Goal: Information Seeking & Learning: Learn about a topic

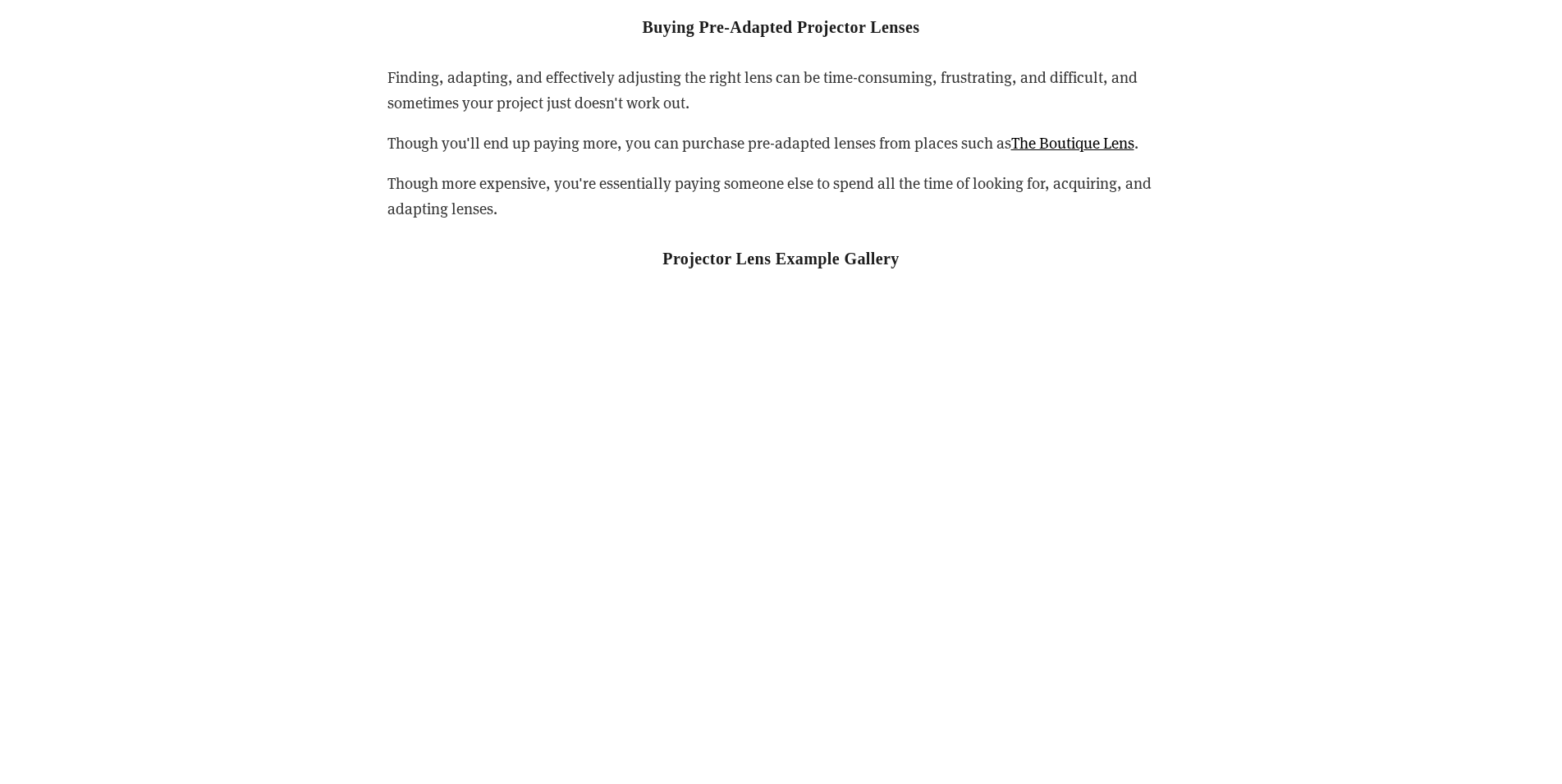
scroll to position [3935, 0]
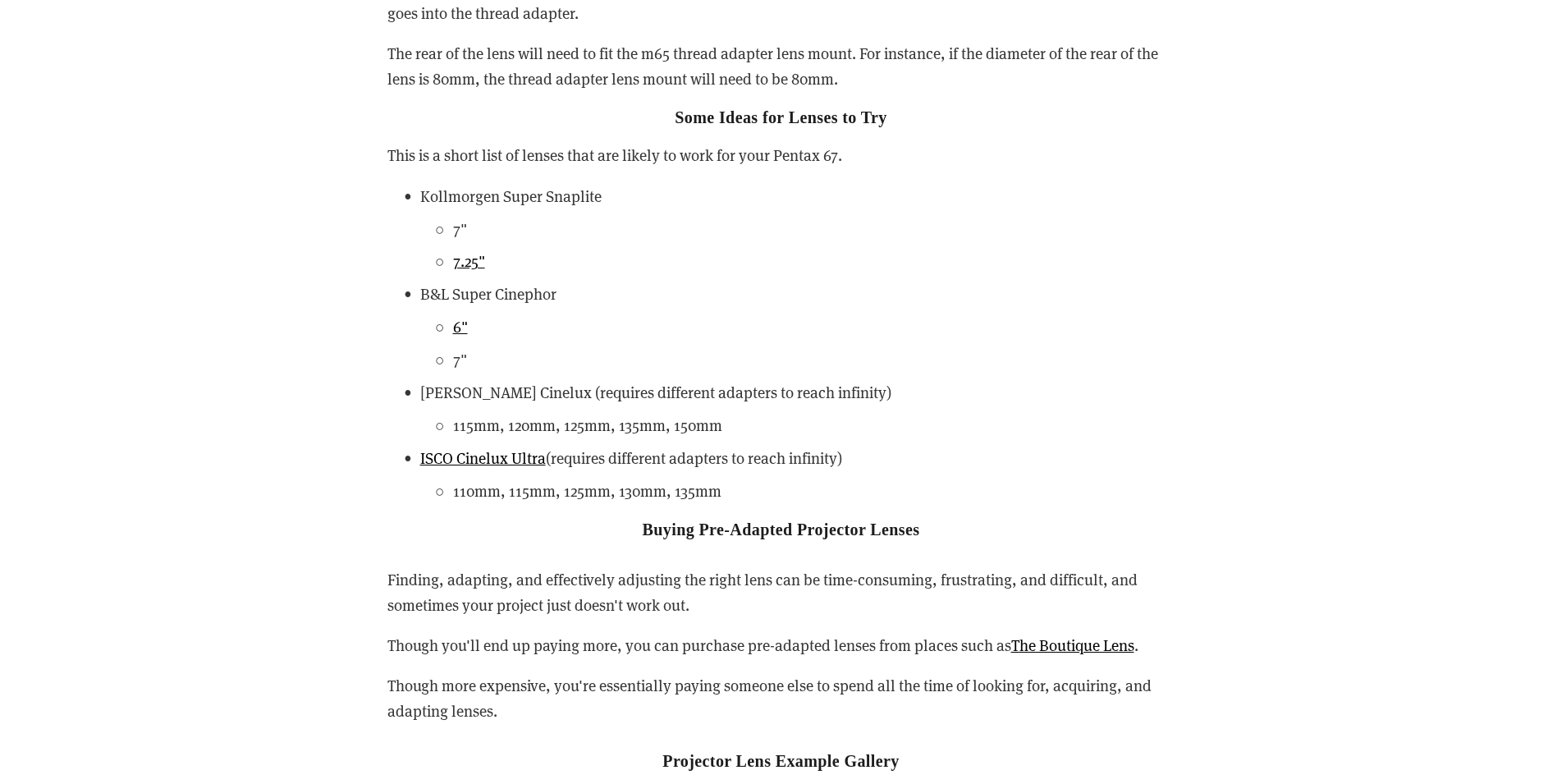
click at [675, 203] on p "Kollmorgen Super Snaplite" at bounding box center [798, 196] width 755 height 25
click at [565, 191] on p "Kollmorgen Super Snaplite" at bounding box center [798, 196] width 755 height 25
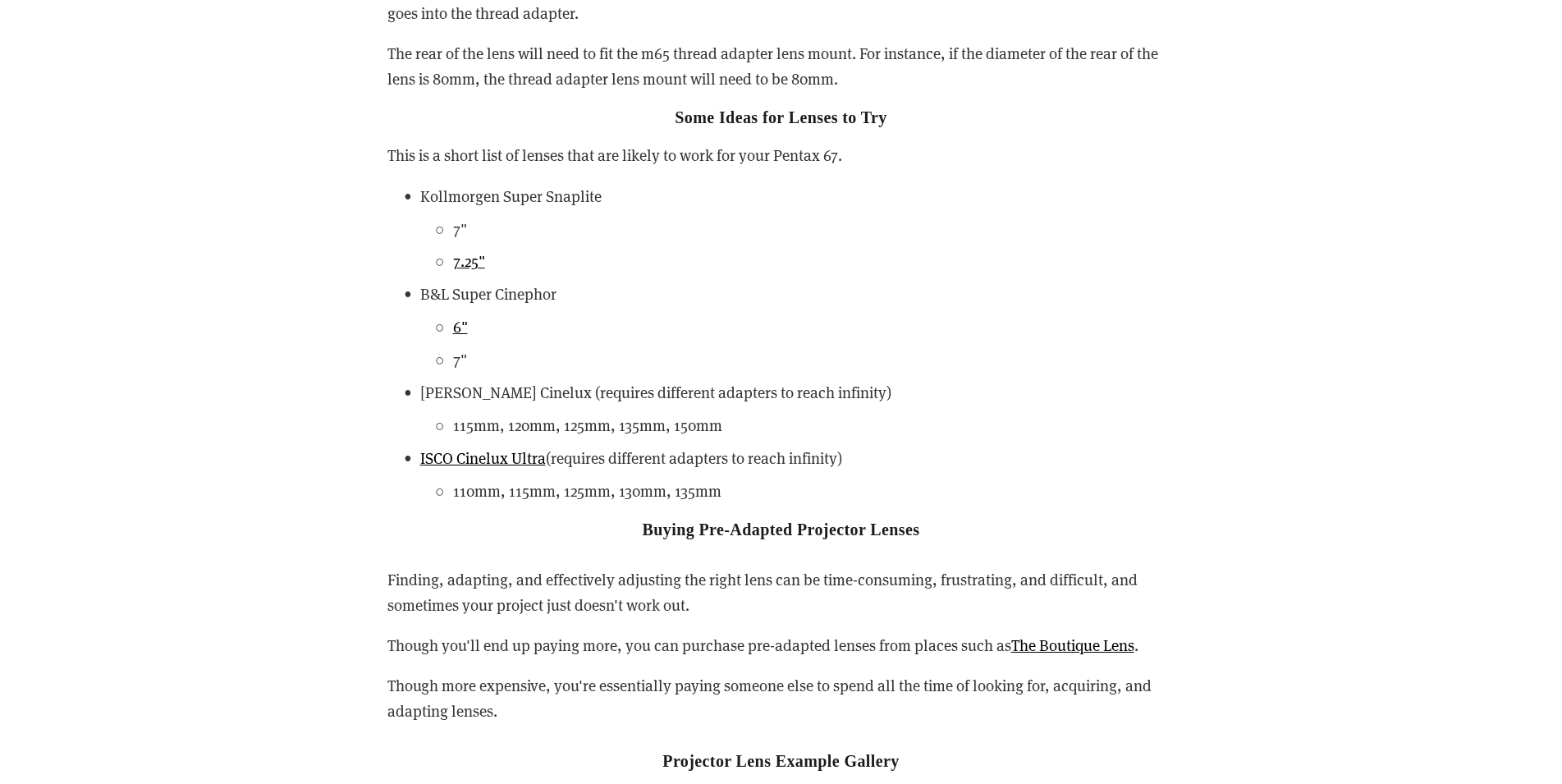
click at [527, 292] on p "B&L Super Cinephor" at bounding box center [798, 294] width 755 height 25
click at [877, 326] on p "6"" at bounding box center [814, 326] width 722 height 25
click at [497, 392] on p "[PERSON_NAME] Cinelux (requires different adapters to reach infinity)" at bounding box center [798, 392] width 755 height 25
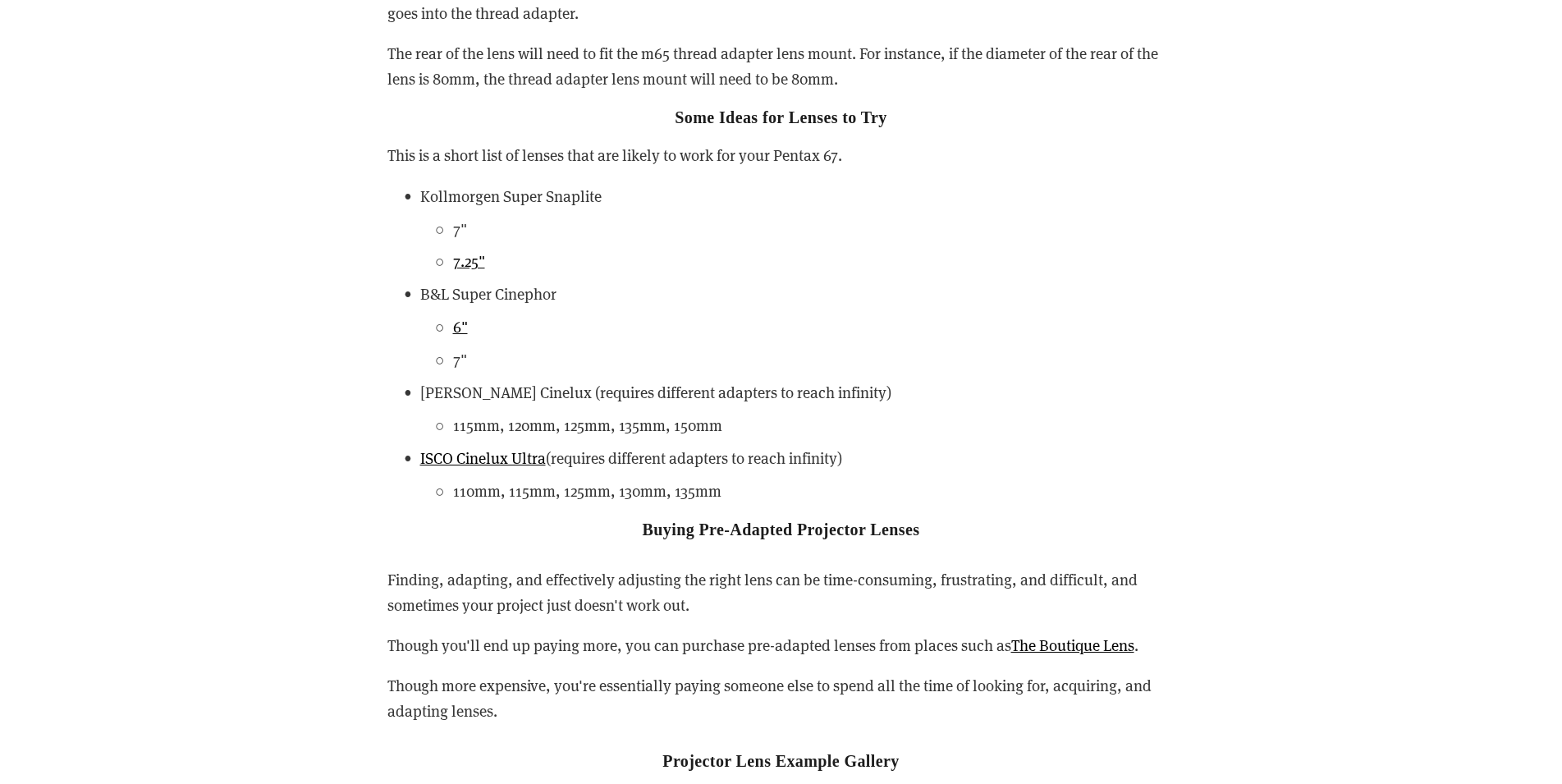
click at [497, 392] on p "[PERSON_NAME] Cinelux (requires different adapters to reach infinity)" at bounding box center [798, 392] width 755 height 25
click at [497, 390] on p "[PERSON_NAME] Cinelux (requires different adapters to reach infinity)" at bounding box center [798, 392] width 755 height 25
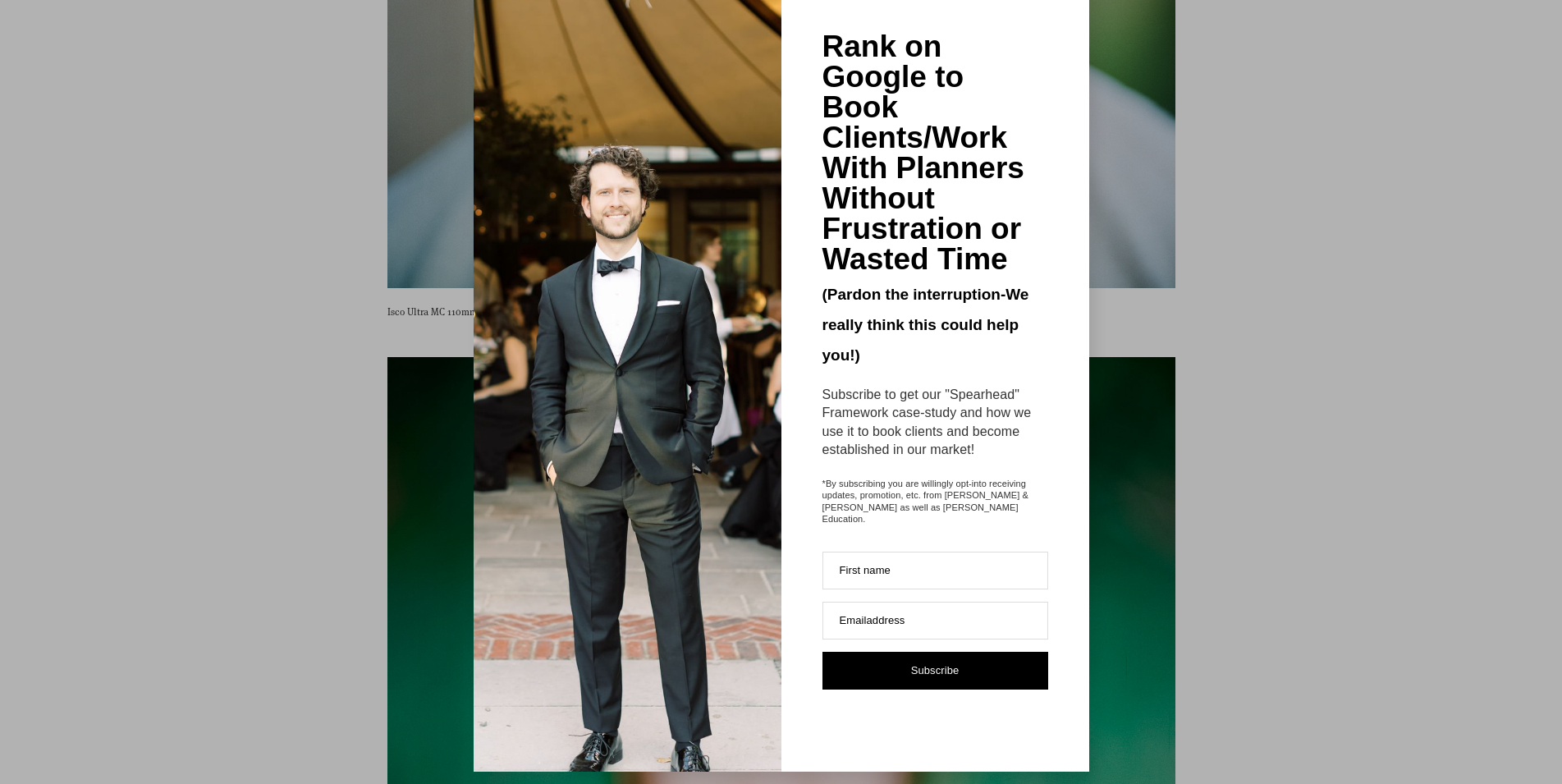
scroll to position [0, 0]
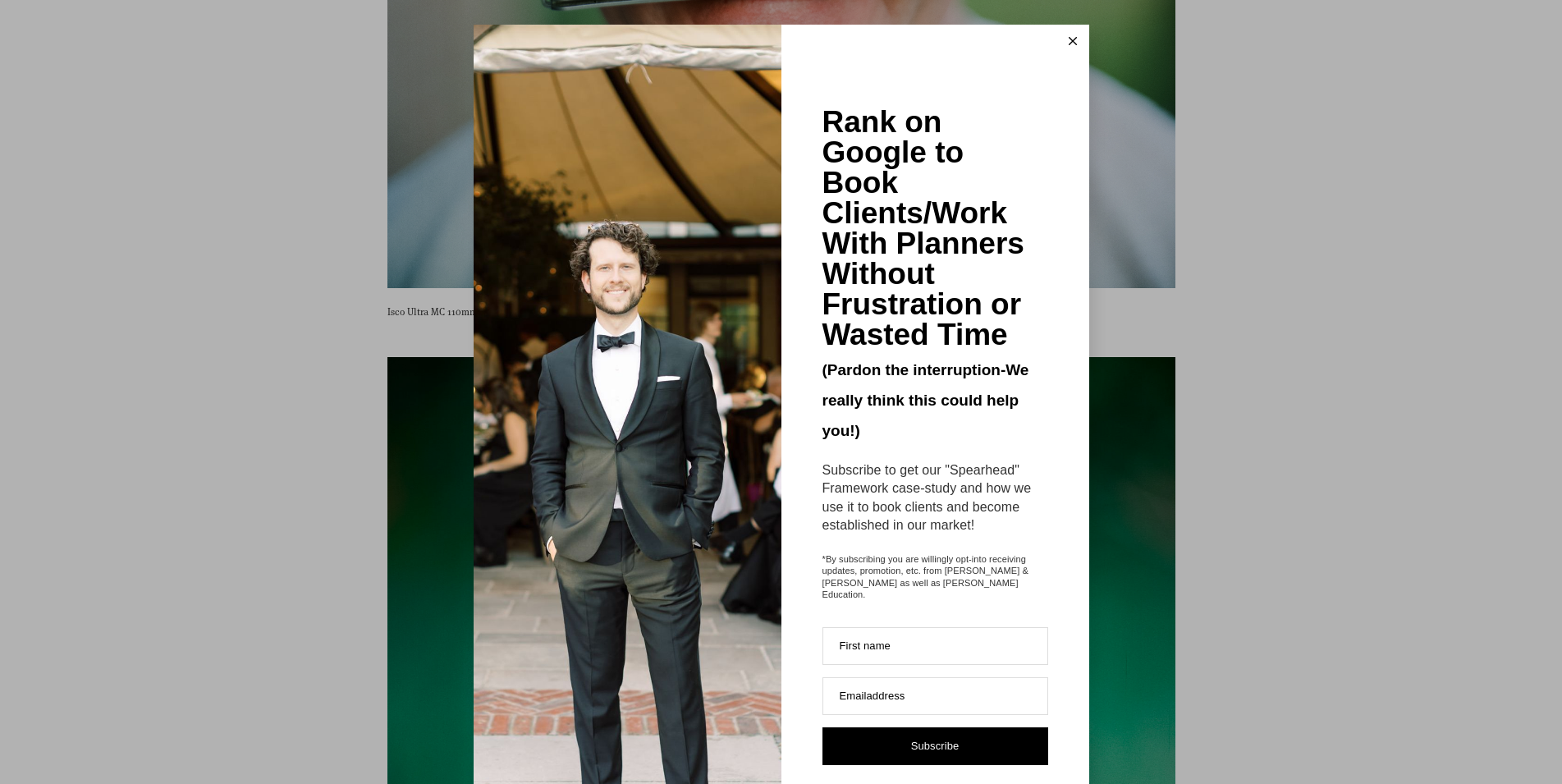
click at [1057, 36] on button at bounding box center [1073, 41] width 33 height 33
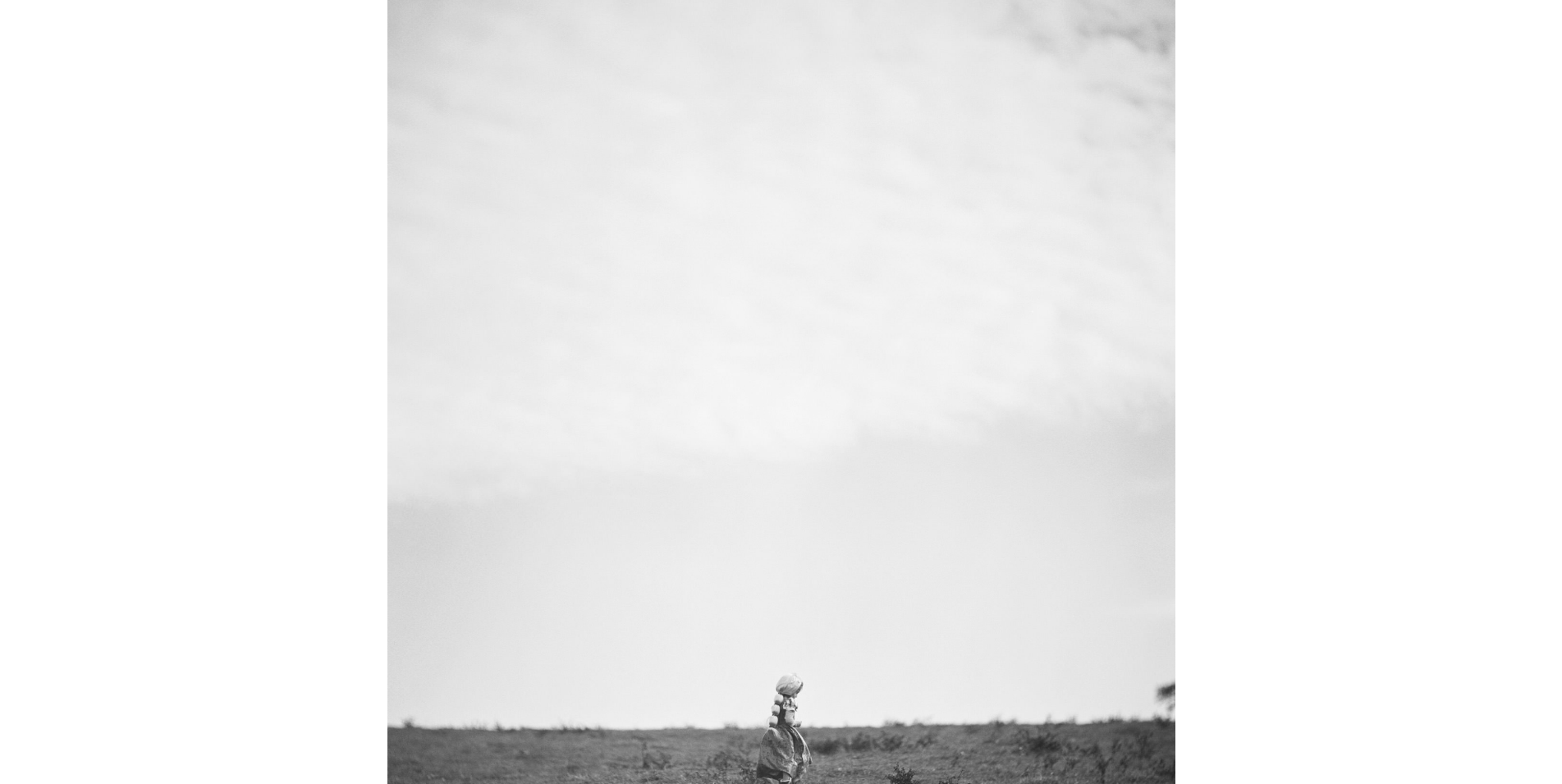
scroll to position [12643, 0]
